Goal: Book appointment/travel/reservation

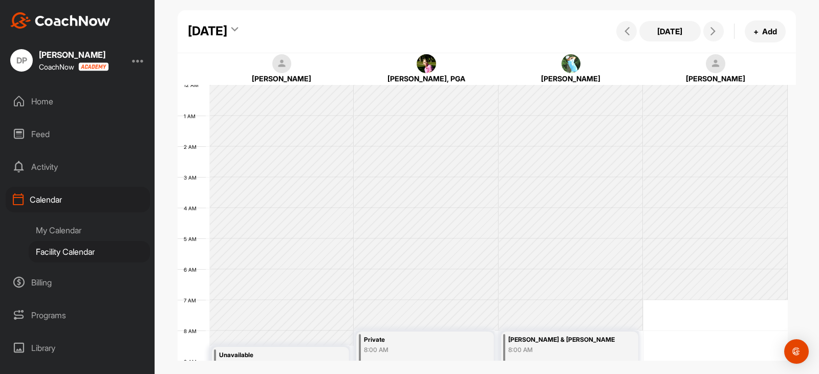
scroll to position [177, 0]
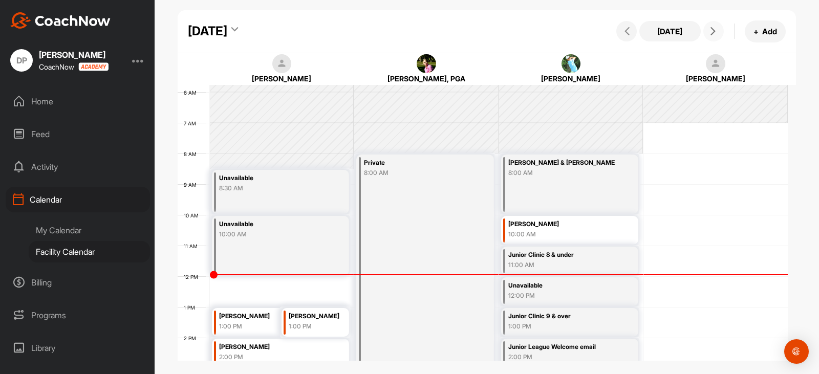
click at [709, 32] on icon at bounding box center [713, 31] width 8 height 8
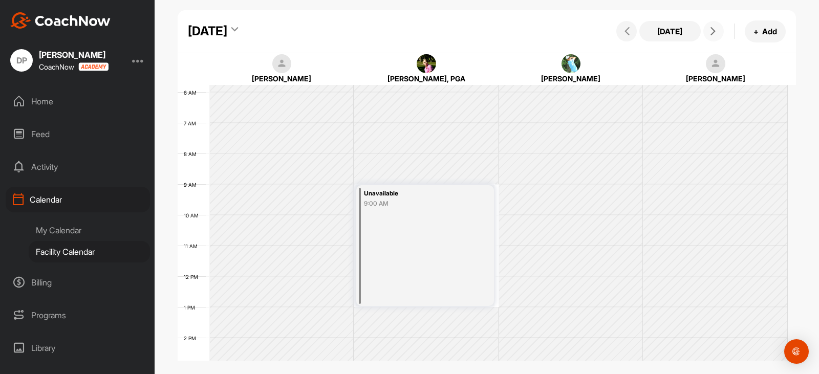
click at [709, 32] on icon at bounding box center [713, 31] width 8 height 8
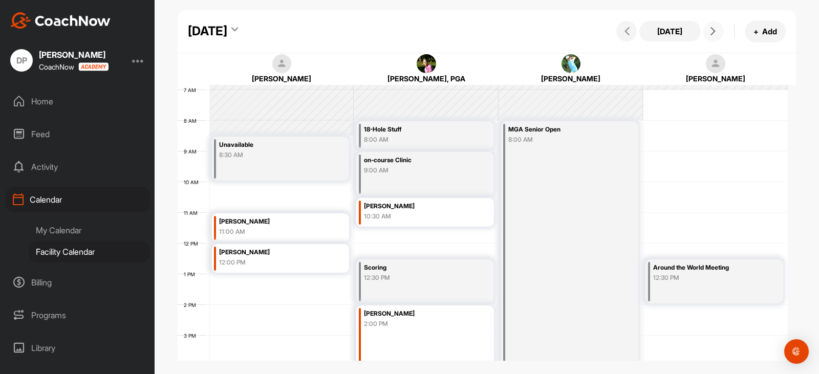
scroll to position [228, 0]
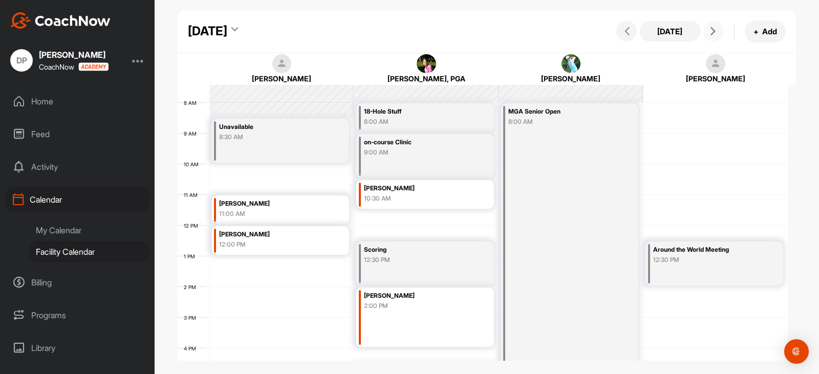
click at [225, 291] on div "12 AM 1 AM 2 AM 3 AM 4 AM 5 AM 6 AM 7 AM 8 AM 9 AM 10 AM 11 AM 12 PM 1 PM 2 PM …" at bounding box center [483, 225] width 610 height 737
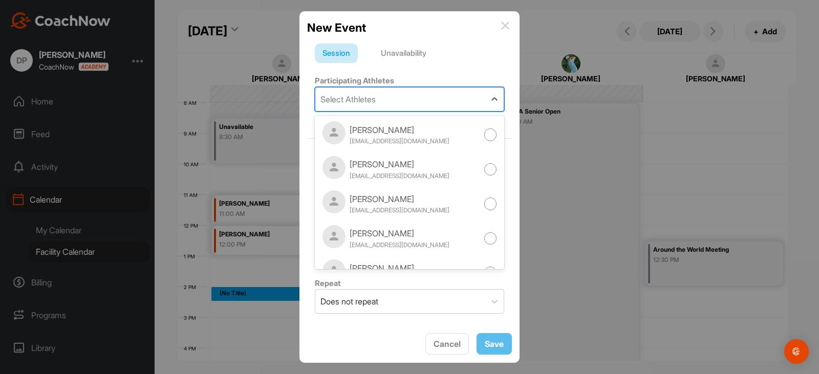
click at [383, 100] on div "Select Athletes" at bounding box center [400, 99] width 170 height 24
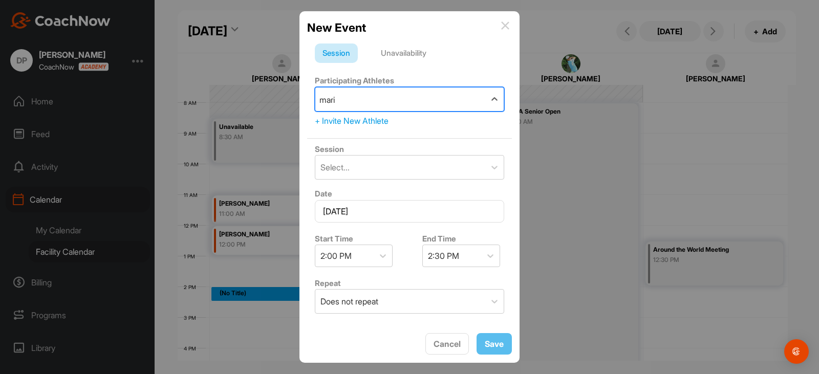
type input "marin"
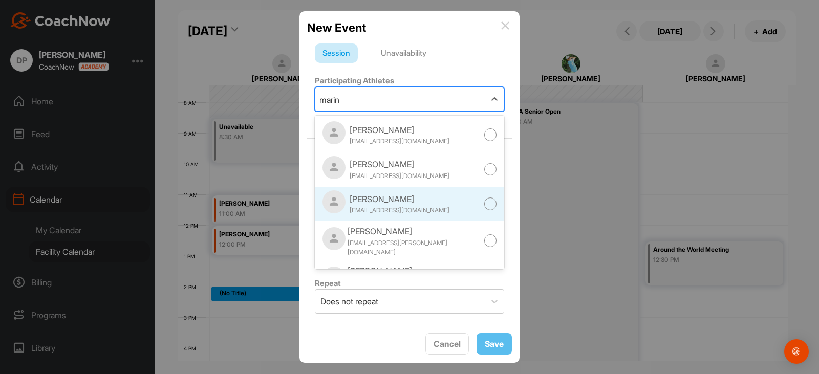
click at [484, 205] on div at bounding box center [490, 204] width 13 height 13
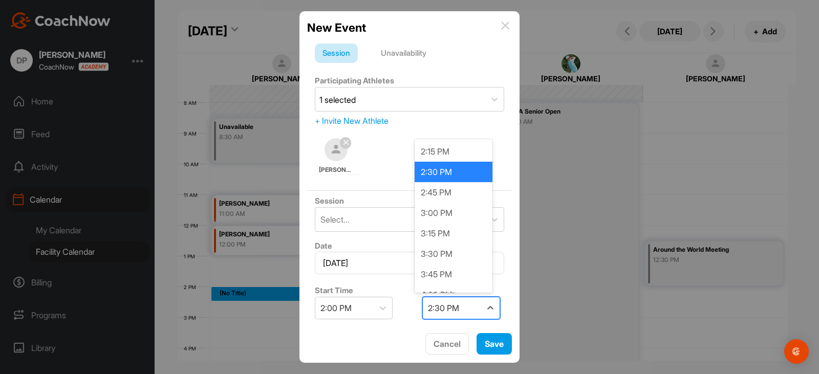
click at [474, 309] on div "2:30 PM" at bounding box center [452, 307] width 58 height 21
click at [449, 219] on div "3:00 PM" at bounding box center [457, 213] width 78 height 20
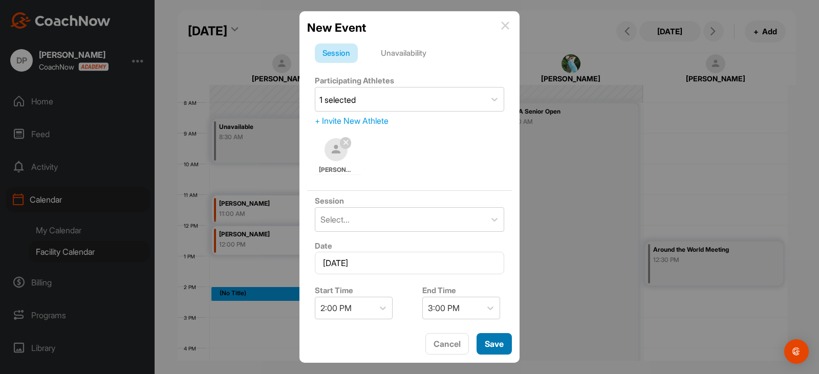
click at [494, 338] on button "Save" at bounding box center [493, 344] width 35 height 22
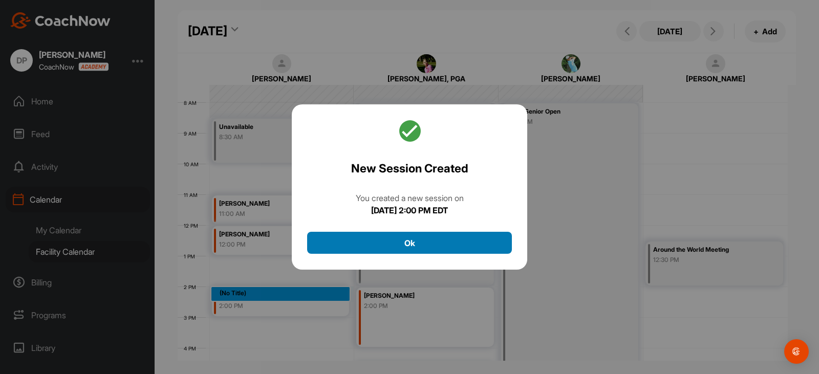
click at [442, 237] on button "Ok" at bounding box center [409, 243] width 205 height 22
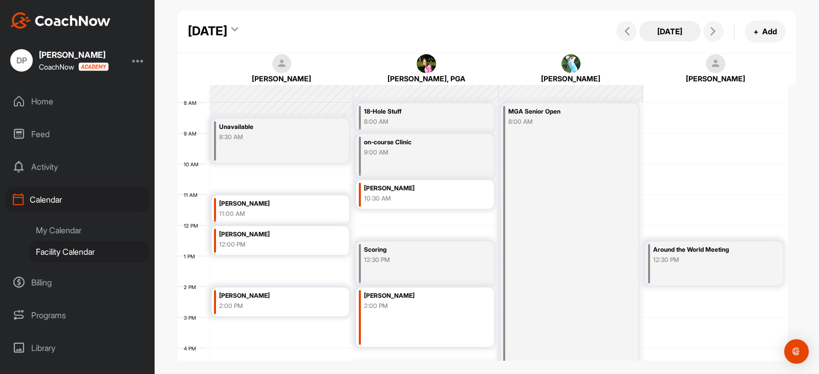
click at [651, 25] on button "[DATE]" at bounding box center [669, 31] width 61 height 20
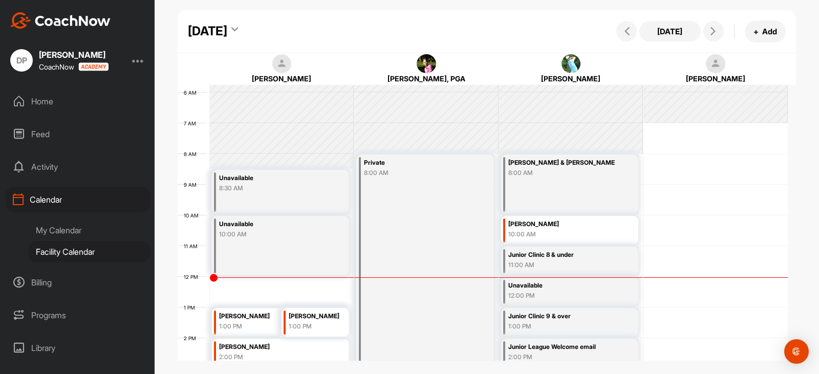
click at [304, 323] on div "1:00 PM" at bounding box center [314, 326] width 51 height 9
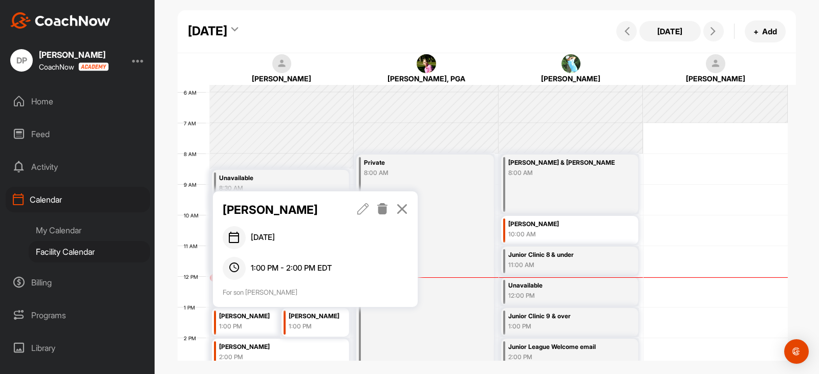
click at [381, 212] on icon at bounding box center [383, 208] width 12 height 11
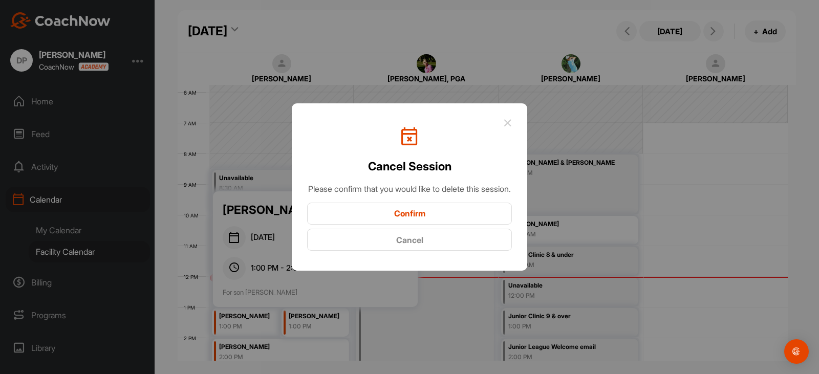
click at [400, 221] on button "Confirm" at bounding box center [409, 214] width 205 height 22
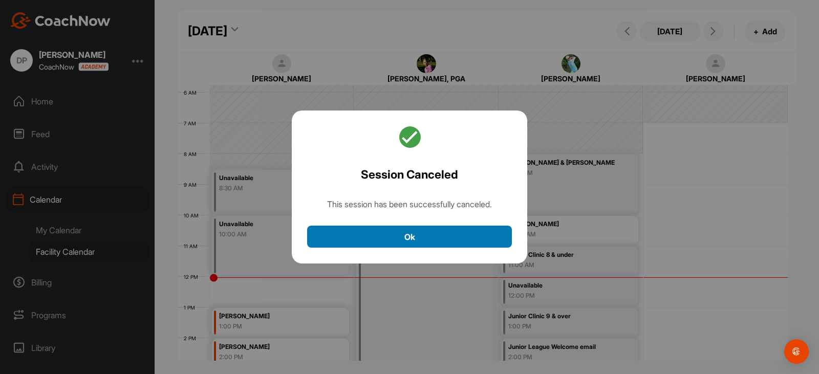
click at [393, 238] on button "Ok" at bounding box center [409, 237] width 205 height 22
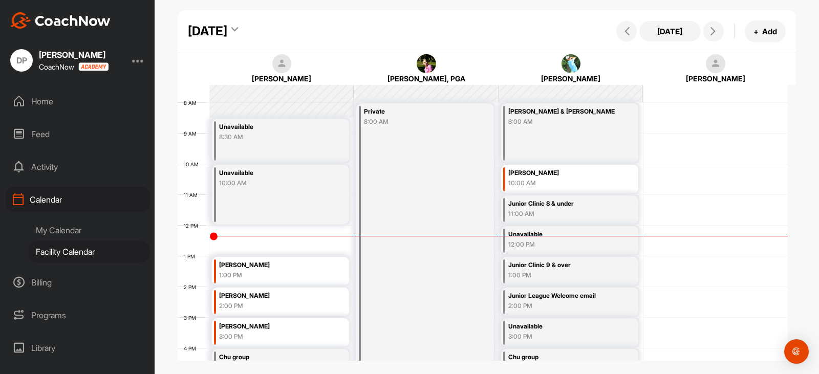
scroll to position [279, 0]
